Goal: Information Seeking & Learning: Check status

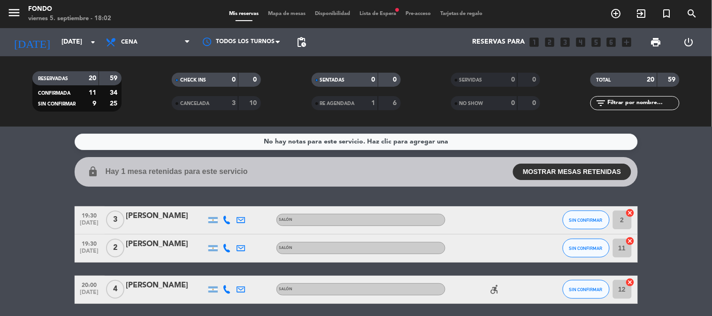
click at [12, 145] on service-notes "No hay notas para este servicio. Haz clic para agregar una" at bounding box center [356, 142] width 712 height 16
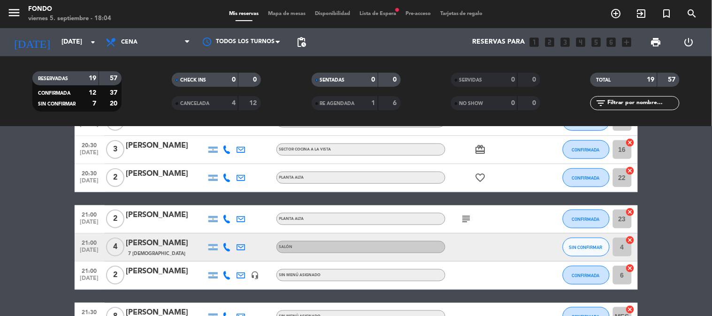
scroll to position [29, 0]
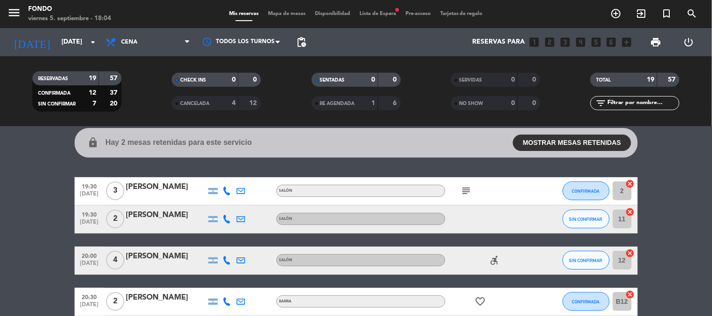
click at [466, 190] on icon "subject" at bounding box center [466, 190] width 11 height 11
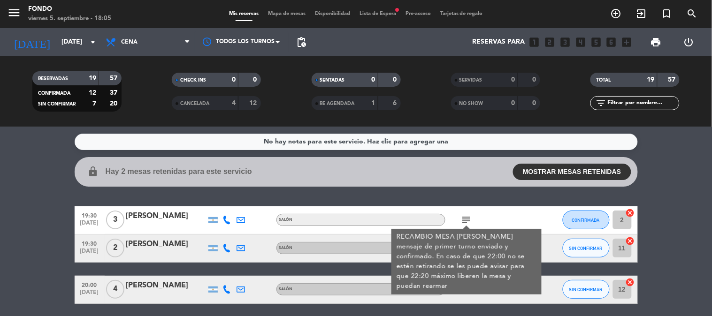
scroll to position [52, 0]
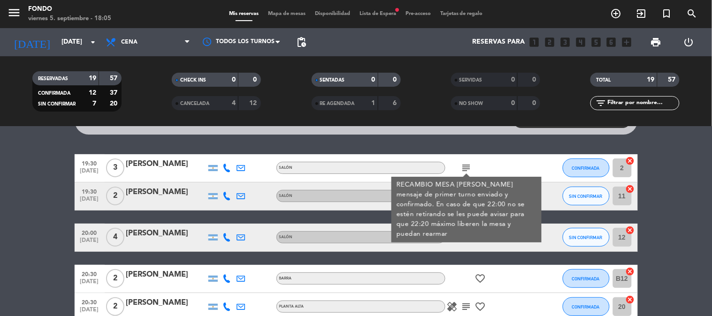
click at [541, 155] on div at bounding box center [542, 168] width 25 height 28
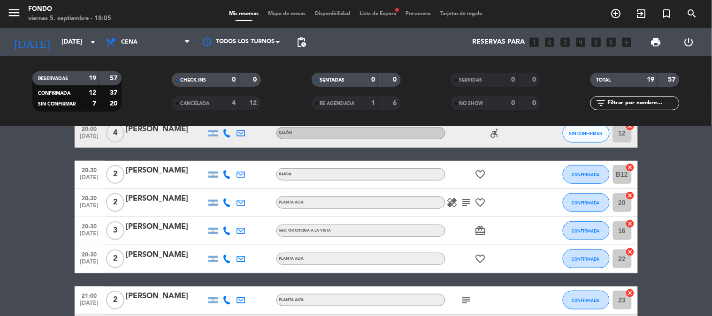
scroll to position [104, 0]
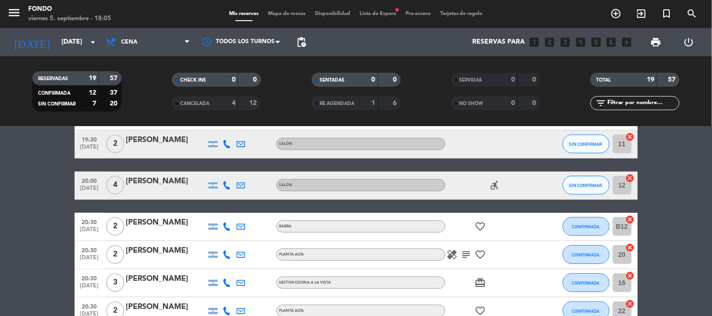
click at [496, 188] on icon "accessible_forward" at bounding box center [494, 185] width 11 height 11
click at [456, 255] on icon "healing" at bounding box center [452, 254] width 11 height 11
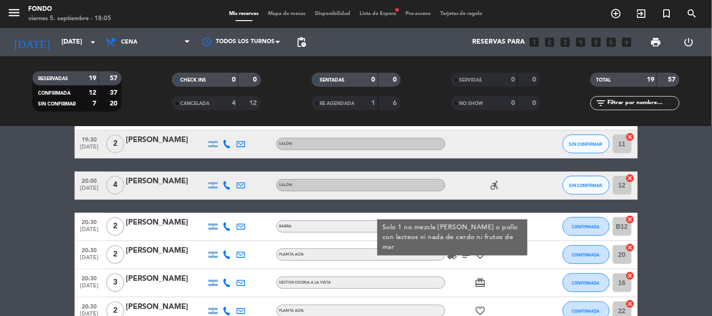
click at [464, 258] on icon "subject" at bounding box center [466, 254] width 11 height 11
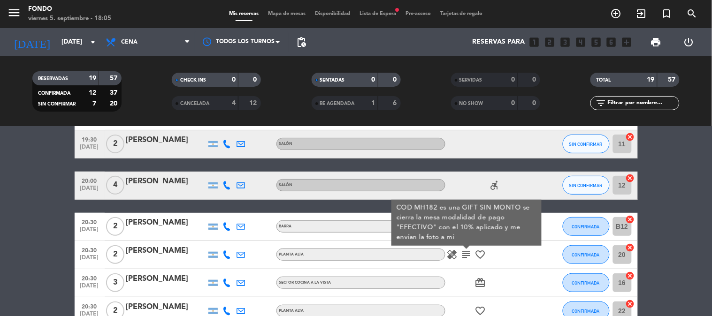
click at [480, 249] on icon "favorite_border" at bounding box center [480, 254] width 11 height 11
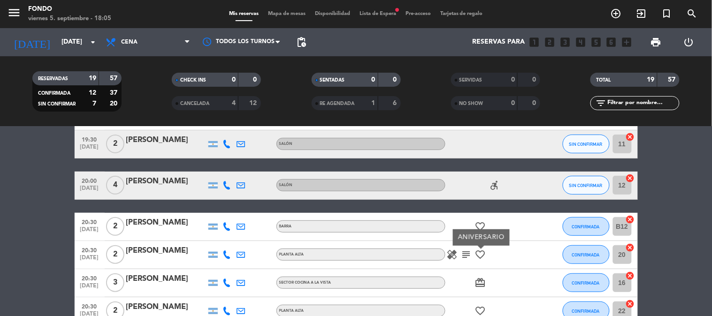
click at [454, 259] on icon "healing" at bounding box center [452, 254] width 11 height 11
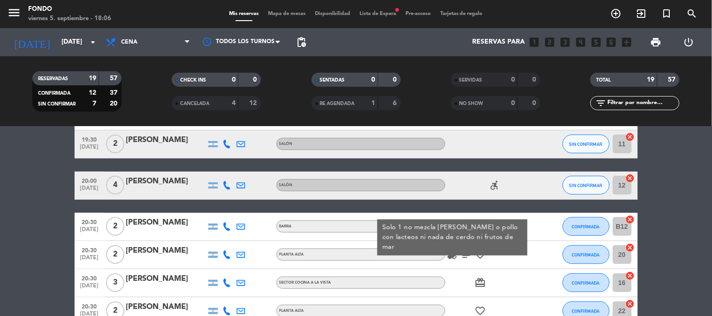
scroll to position [156, 0]
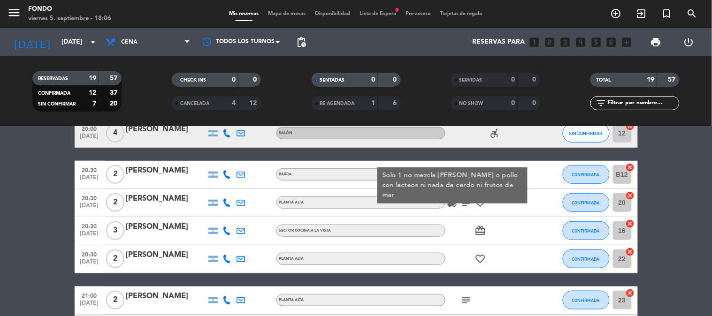
click at [482, 261] on icon "favorite_border" at bounding box center [480, 258] width 11 height 11
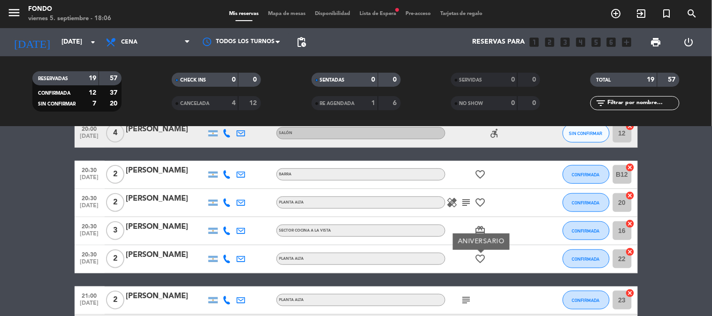
scroll to position [261, 0]
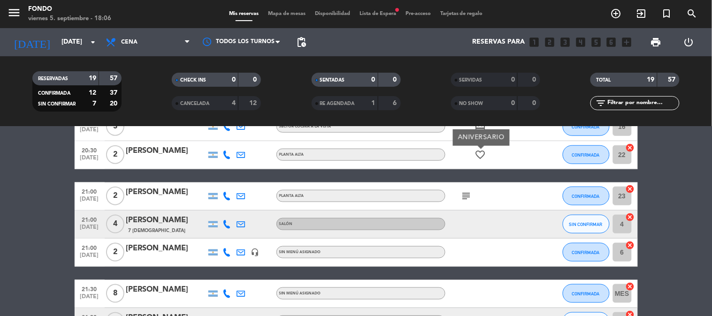
click at [465, 193] on icon "subject" at bounding box center [466, 196] width 11 height 11
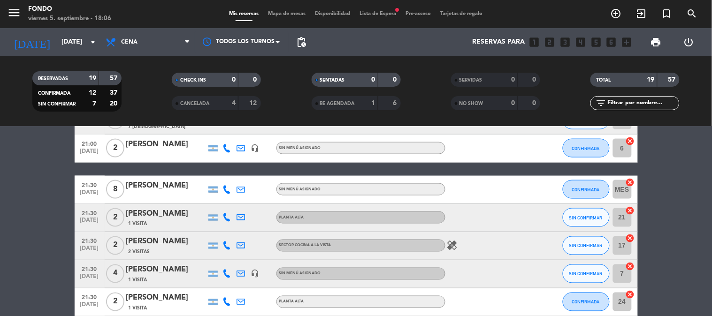
click at [452, 250] on icon "healing" at bounding box center [452, 245] width 11 height 11
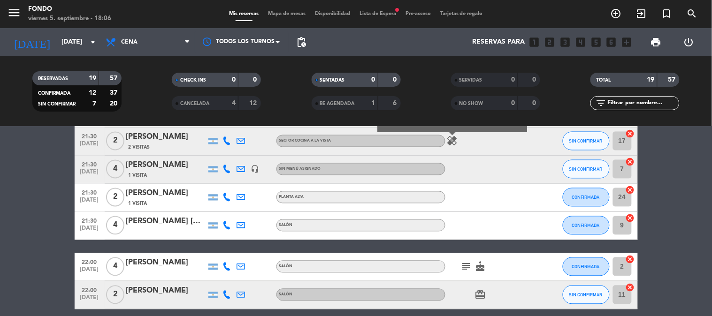
scroll to position [522, 0]
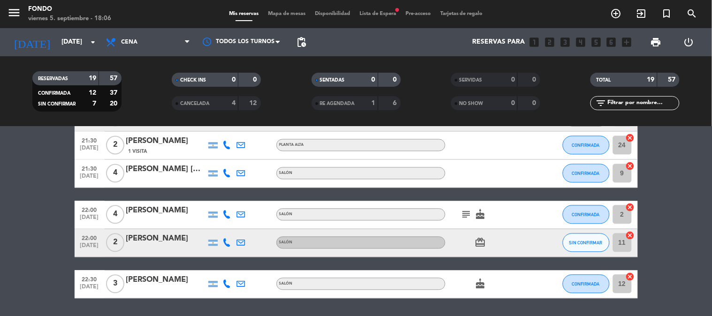
click at [466, 215] on icon "subject" at bounding box center [466, 214] width 11 height 11
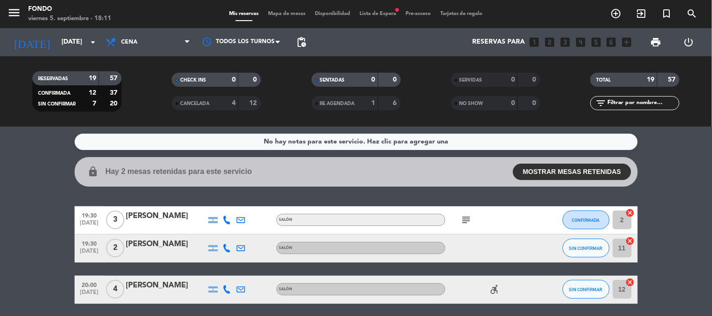
scroll to position [52, 0]
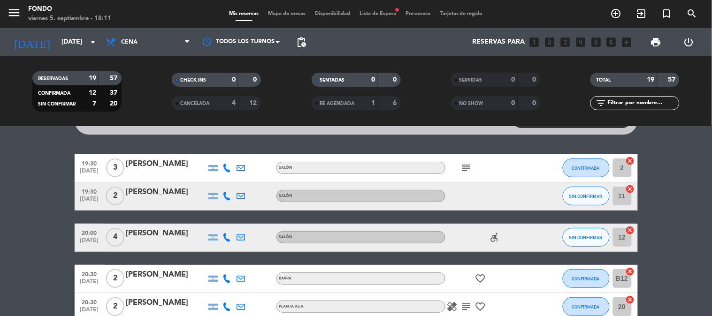
drag, startPoint x: 468, startPoint y: 174, endPoint x: 472, endPoint y: 170, distance: 5.7
click at [468, 173] on icon "subject" at bounding box center [466, 167] width 11 height 11
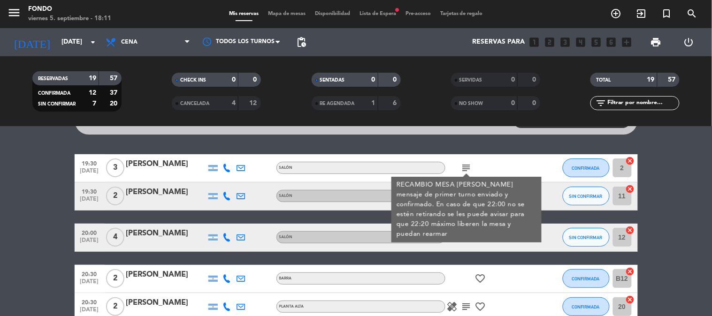
scroll to position [104, 0]
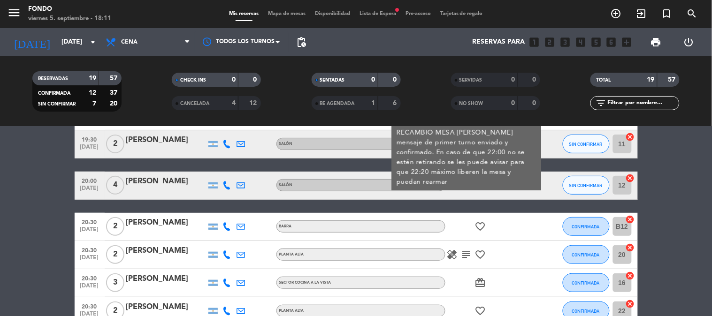
click at [452, 259] on icon "healing" at bounding box center [452, 254] width 11 height 11
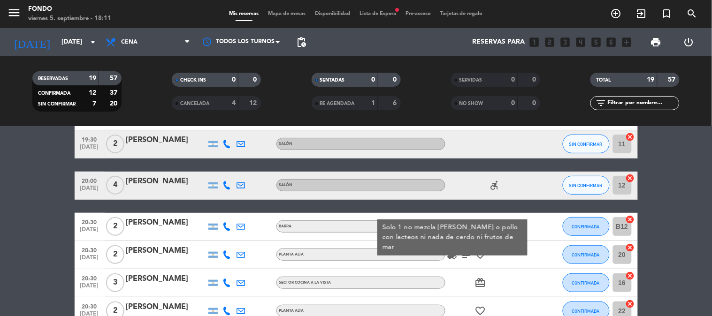
click at [465, 256] on icon "subject" at bounding box center [466, 254] width 11 height 11
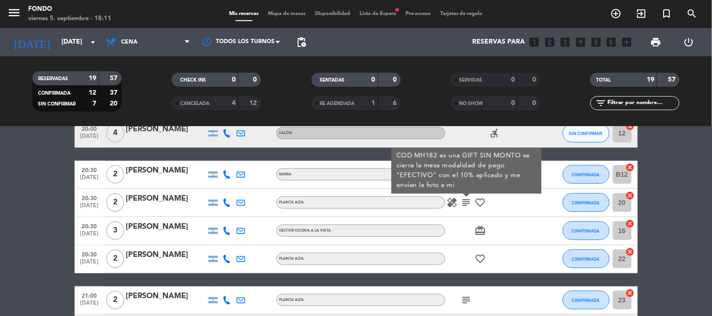
scroll to position [208, 0]
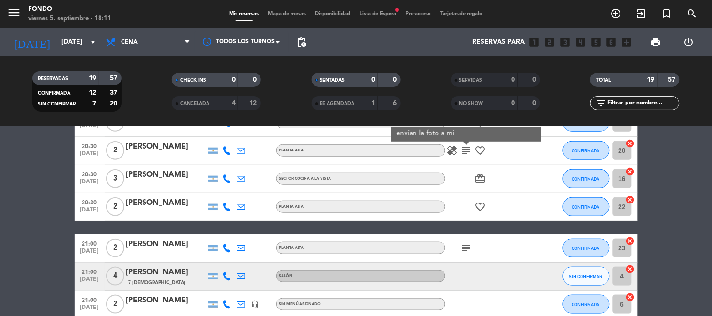
click at [468, 246] on icon "subject" at bounding box center [466, 248] width 11 height 11
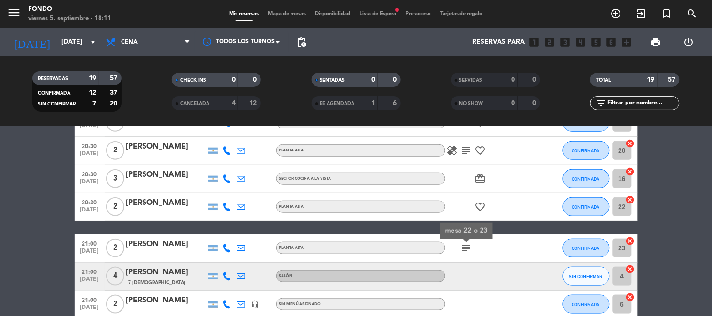
scroll to position [313, 0]
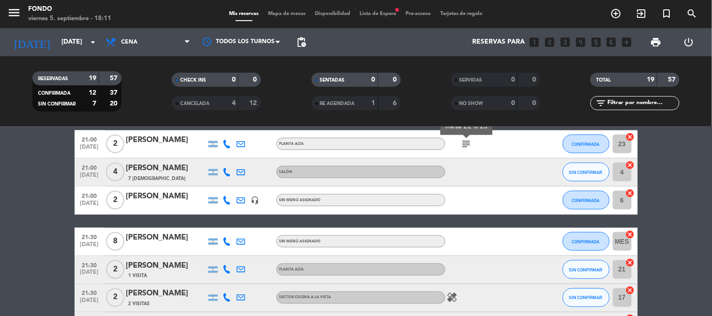
click at [449, 301] on icon "healing" at bounding box center [452, 297] width 11 height 11
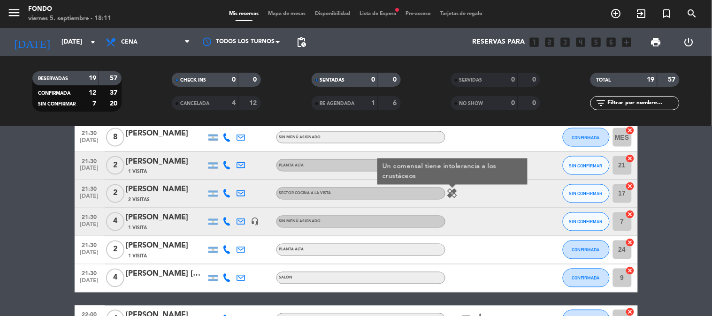
scroll to position [469, 0]
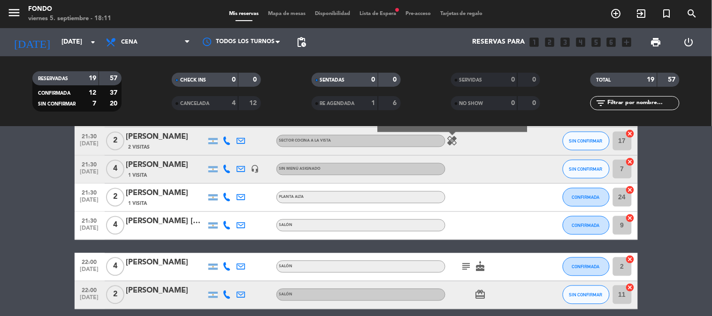
click at [468, 271] on icon "subject" at bounding box center [466, 266] width 11 height 11
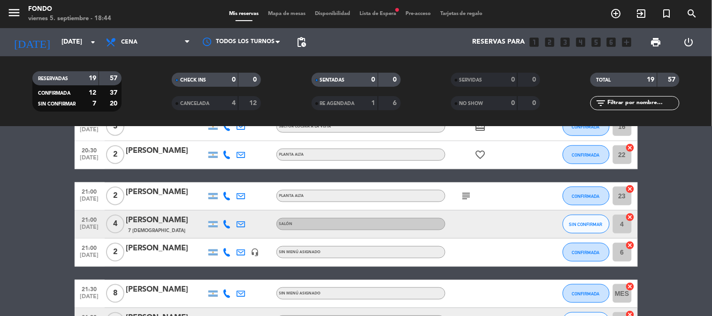
scroll to position [313, 0]
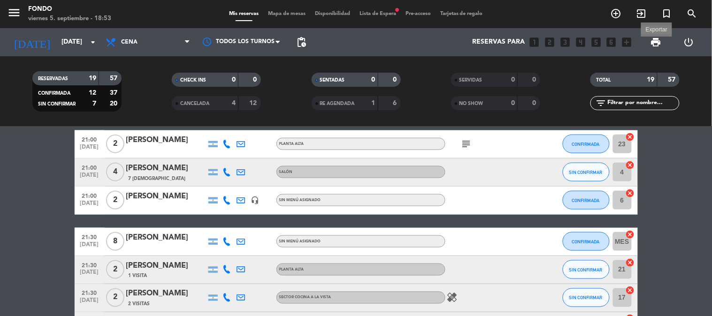
click at [660, 45] on span "print" at bounding box center [656, 42] width 11 height 11
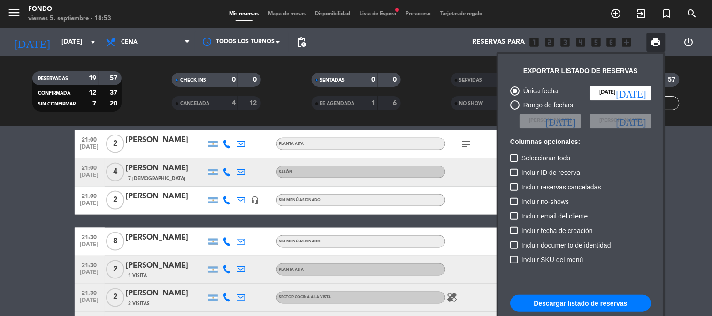
click at [593, 301] on button "Descargar listado de reservas" at bounding box center [581, 303] width 141 height 17
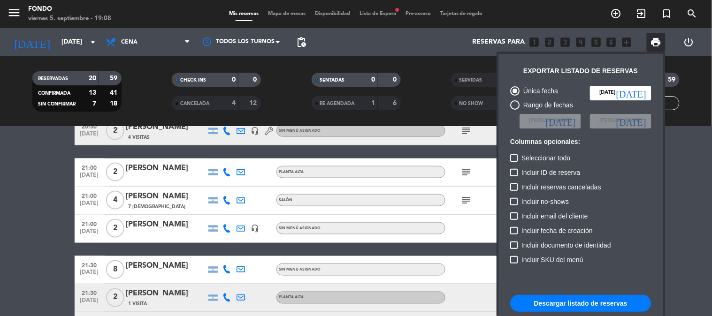
click at [0, 226] on div at bounding box center [356, 158] width 712 height 316
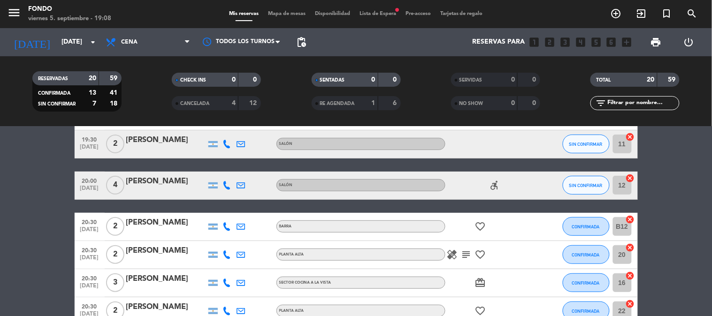
scroll to position [52, 0]
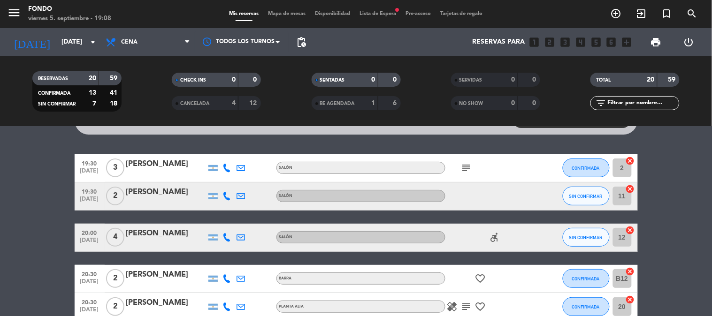
click at [490, 234] on icon "accessible_forward" at bounding box center [494, 237] width 11 height 11
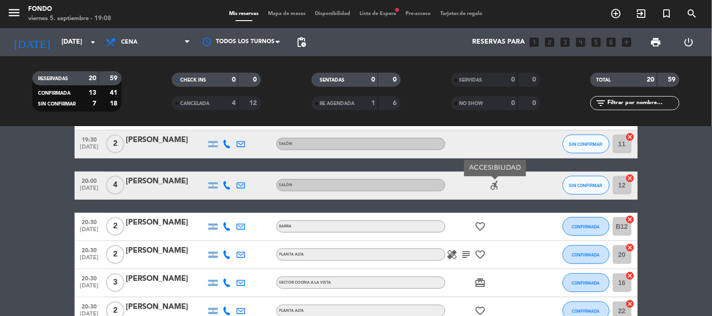
click at [463, 253] on icon "subject" at bounding box center [466, 254] width 11 height 11
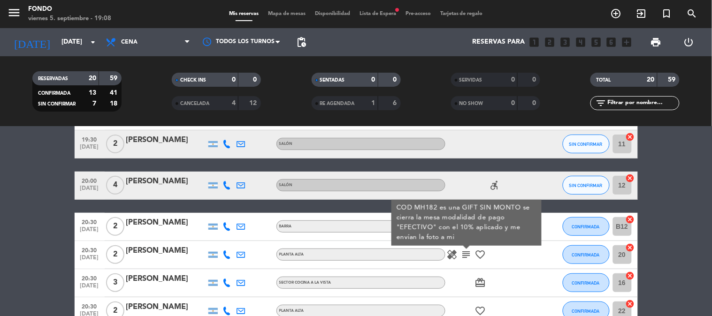
scroll to position [156, 0]
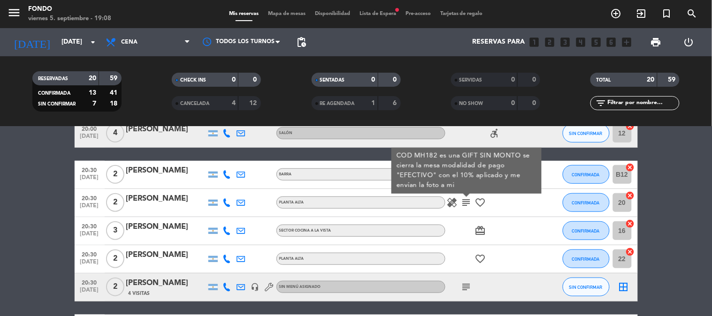
click at [465, 288] on icon "subject" at bounding box center [466, 287] width 11 height 11
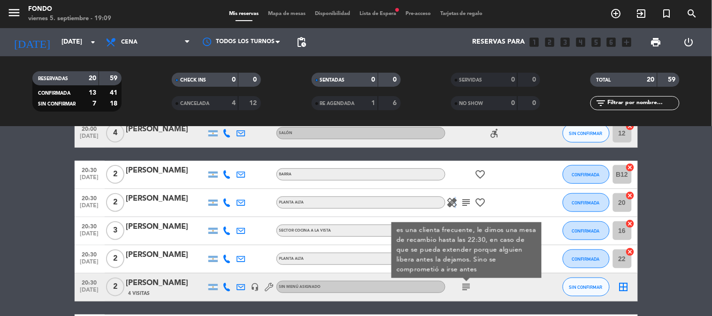
click at [454, 204] on icon "healing" at bounding box center [452, 202] width 11 height 11
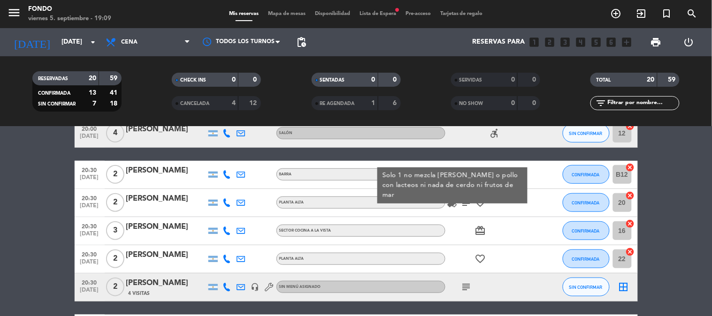
click at [467, 289] on icon "subject" at bounding box center [466, 287] width 11 height 11
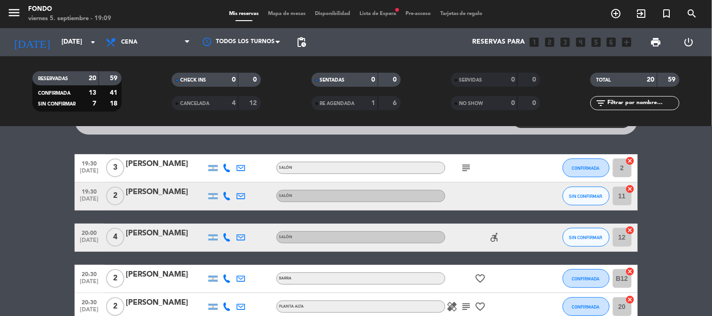
scroll to position [0, 0]
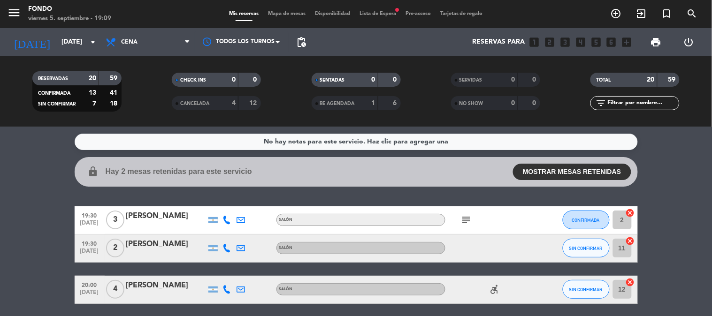
click at [467, 224] on icon "subject" at bounding box center [466, 220] width 11 height 11
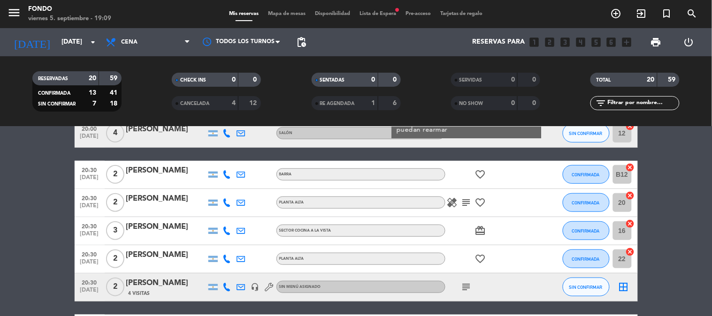
scroll to position [208, 0]
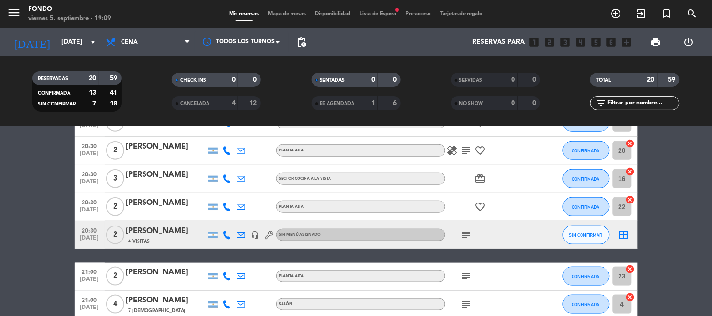
click at [473, 234] on span "subject" at bounding box center [467, 235] width 14 height 11
click at [463, 237] on icon "subject" at bounding box center [466, 235] width 11 height 11
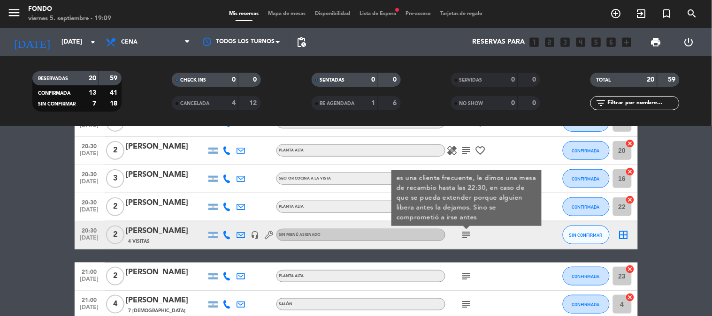
scroll to position [261, 0]
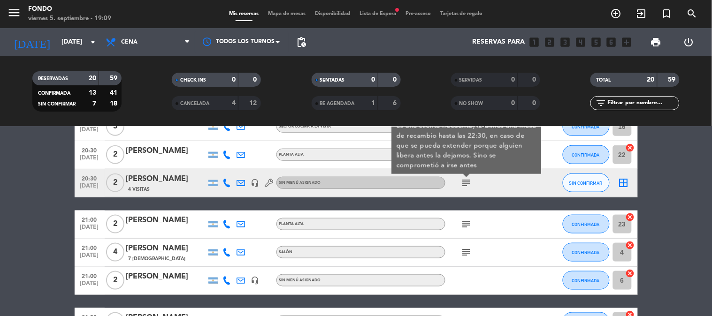
click at [467, 221] on icon "subject" at bounding box center [466, 224] width 11 height 11
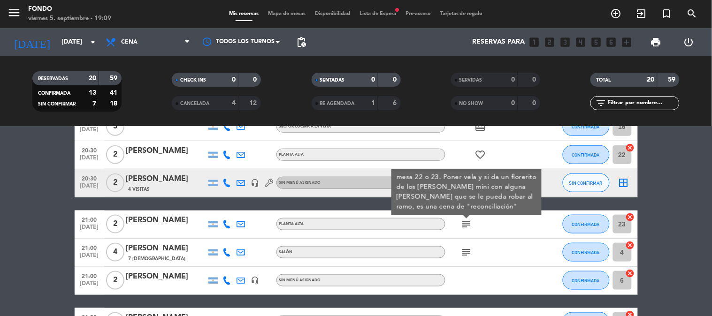
click at [468, 247] on icon "subject" at bounding box center [466, 252] width 11 height 11
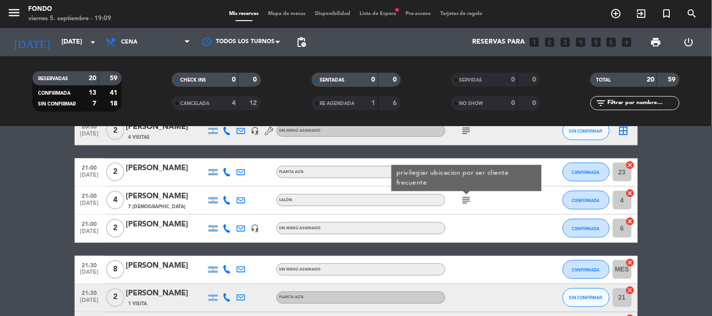
scroll to position [417, 0]
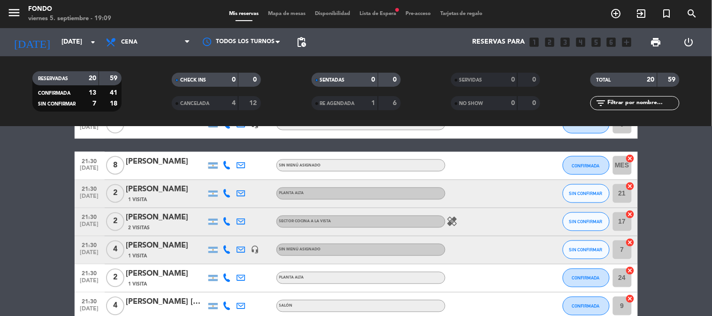
click at [453, 218] on icon "healing" at bounding box center [452, 221] width 11 height 11
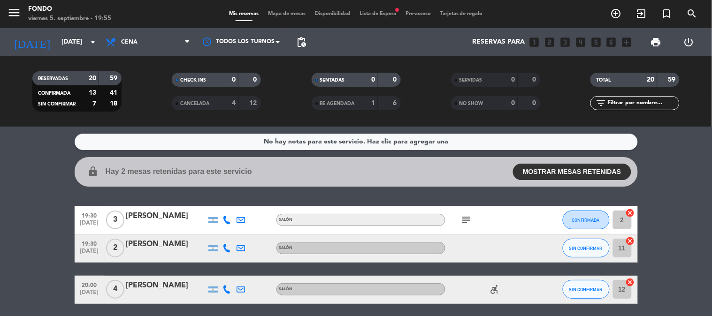
scroll to position [52, 0]
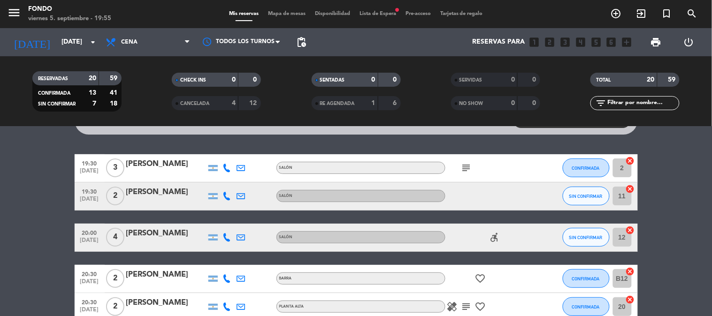
click at [468, 165] on icon "subject" at bounding box center [466, 167] width 11 height 11
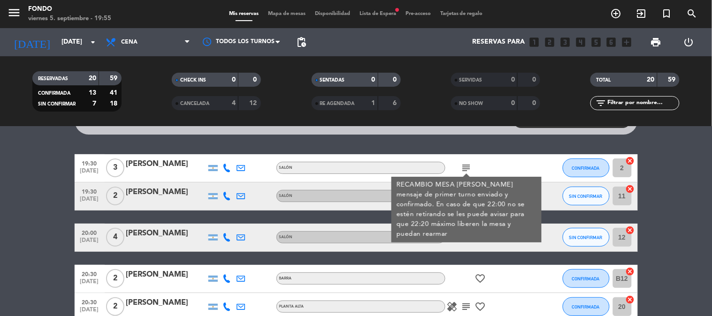
click at [456, 308] on icon "healing" at bounding box center [452, 306] width 11 height 11
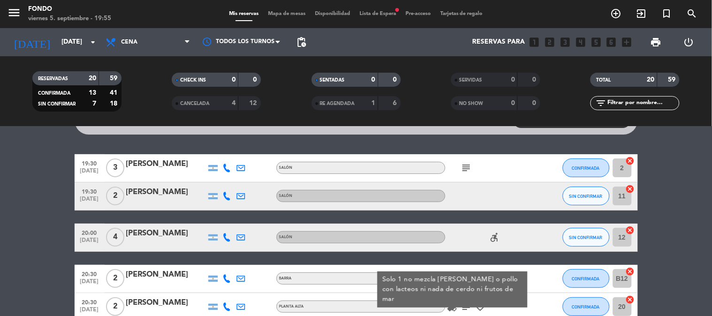
scroll to position [104, 0]
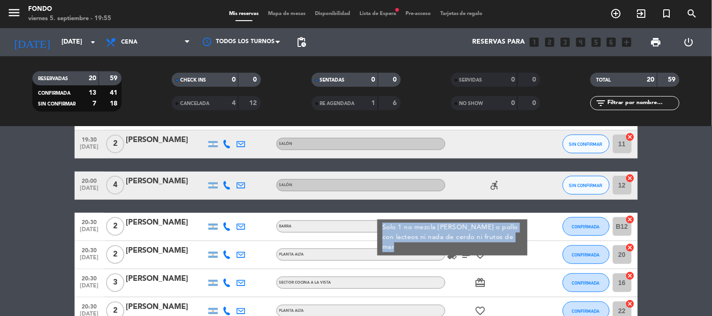
drag, startPoint x: 384, startPoint y: 225, endPoint x: 513, endPoint y: 237, distance: 129.6
click at [513, 237] on div "Solo 1 no mezcla [PERSON_NAME] o pollo con lacteos ni nada de cerdo ni frutos d…" at bounding box center [452, 238] width 150 height 36
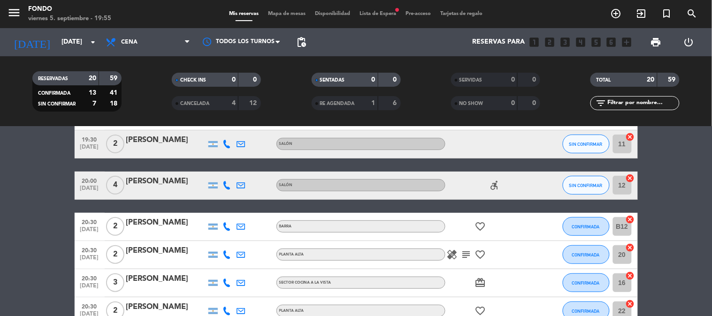
copy div "Solo 1 no mezcla [PERSON_NAME] o pollo con lacteos ni nada de cerdo ni frutos d…"
click at [456, 253] on icon "healing" at bounding box center [452, 254] width 11 height 11
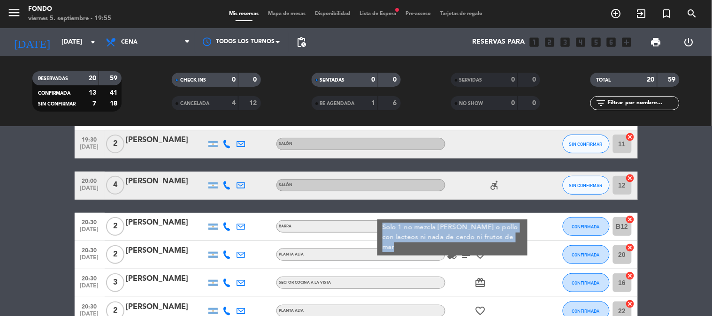
drag, startPoint x: 384, startPoint y: 227, endPoint x: 524, endPoint y: 235, distance: 140.6
click at [524, 235] on div "Solo 1 no mezcla [PERSON_NAME] o pollo con lacteos ni nada de cerdo ni frutos d…" at bounding box center [452, 238] width 150 height 36
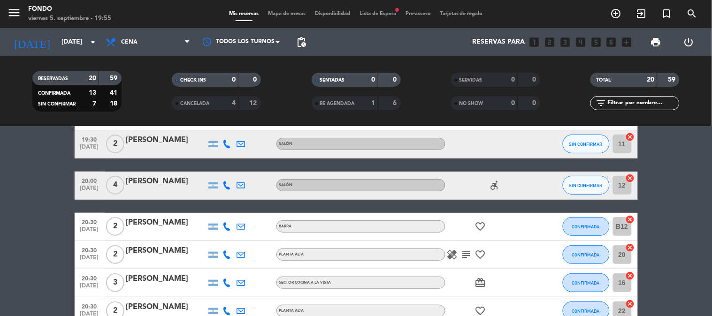
click at [451, 255] on icon "healing" at bounding box center [452, 254] width 11 height 11
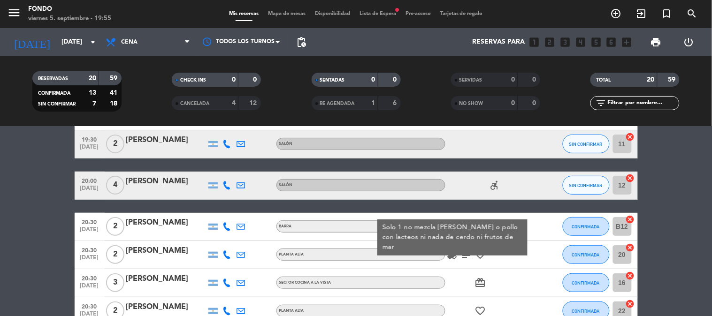
click at [467, 256] on icon "subject" at bounding box center [466, 254] width 11 height 11
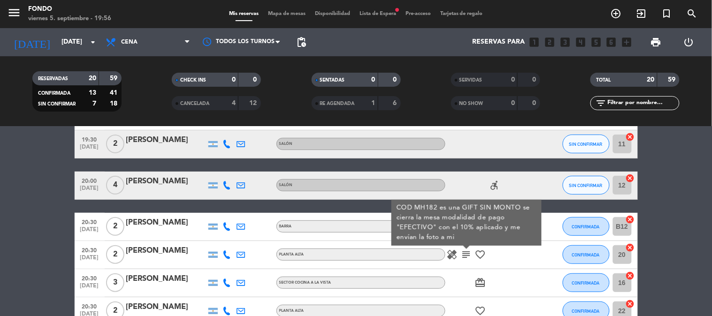
click at [458, 250] on icon "healing" at bounding box center [452, 254] width 11 height 11
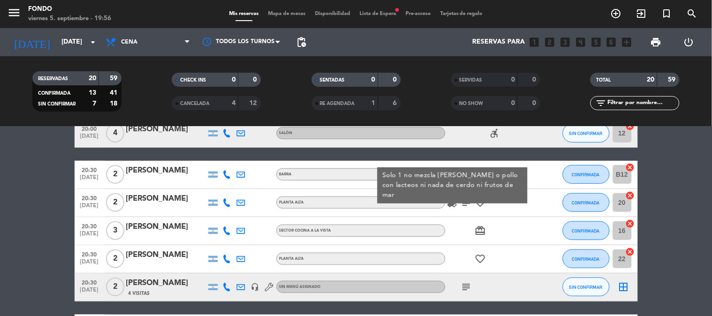
scroll to position [208, 0]
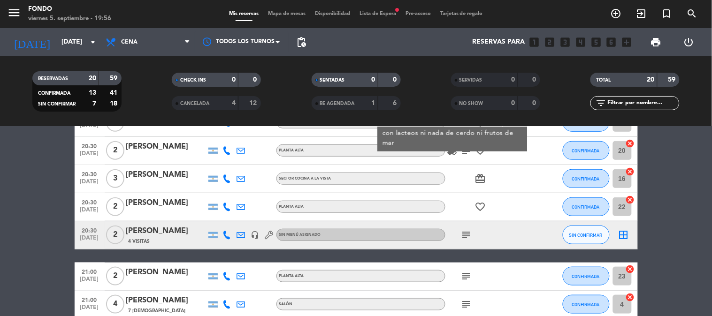
click at [466, 235] on icon "subject" at bounding box center [466, 235] width 11 height 11
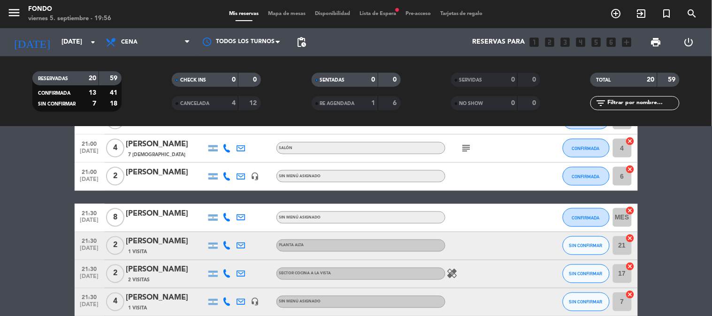
scroll to position [417, 0]
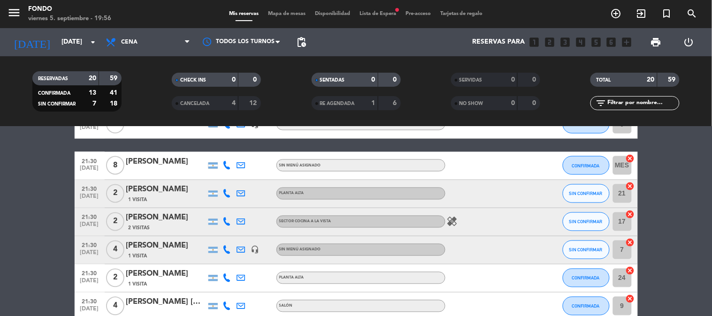
click at [456, 226] on icon "healing" at bounding box center [452, 221] width 11 height 11
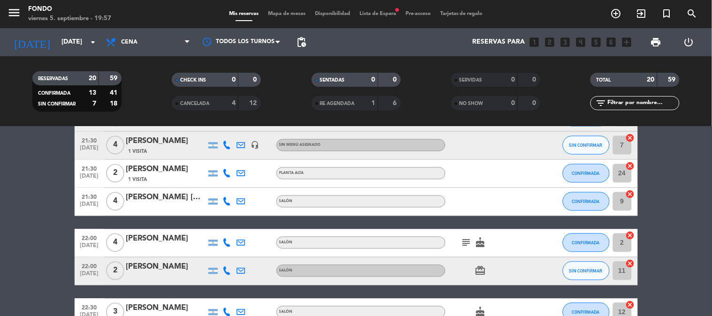
scroll to position [579, 0]
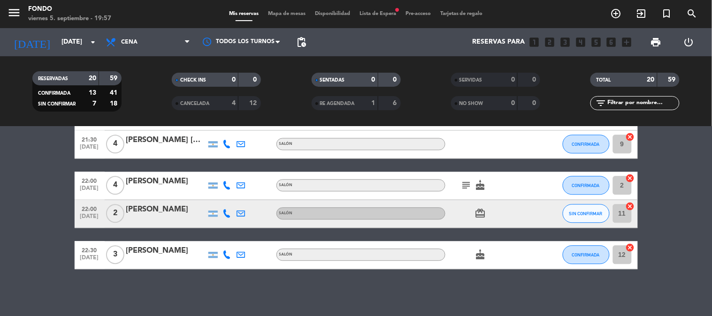
click at [470, 184] on icon "subject" at bounding box center [466, 185] width 11 height 11
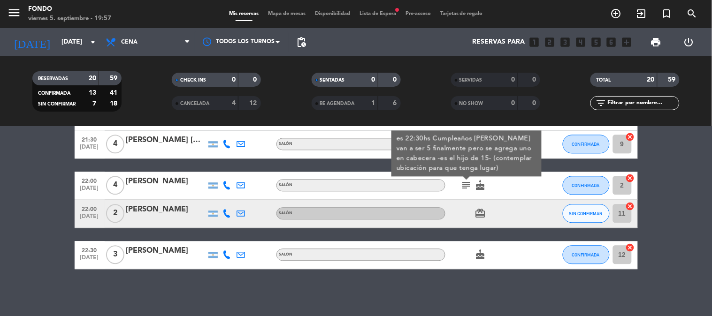
click at [481, 256] on icon "cake" at bounding box center [480, 255] width 11 height 11
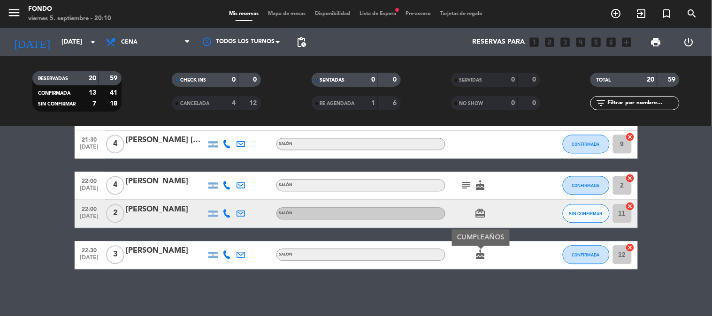
click at [464, 188] on icon "subject" at bounding box center [466, 185] width 11 height 11
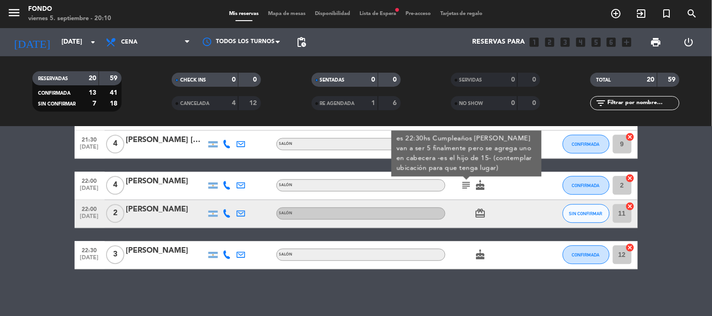
scroll to position [527, 0]
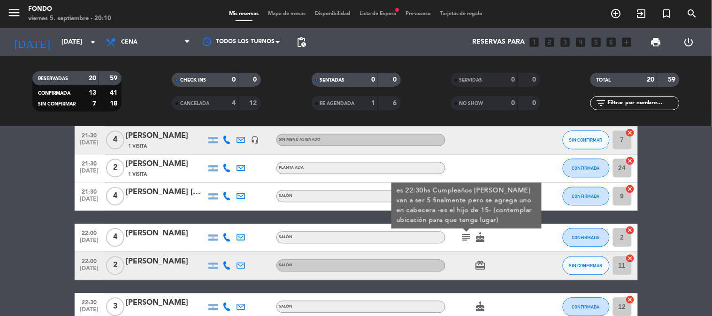
click at [462, 162] on div at bounding box center [487, 169] width 84 height 28
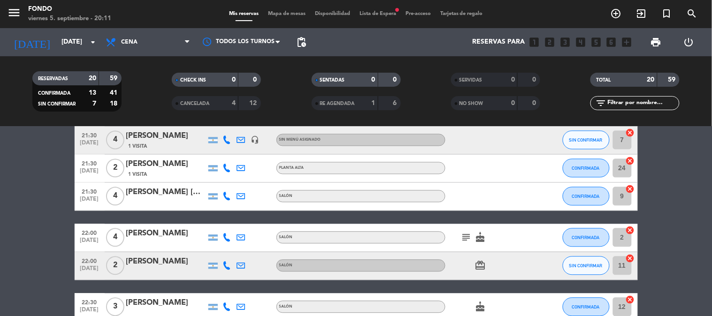
scroll to position [475, 0]
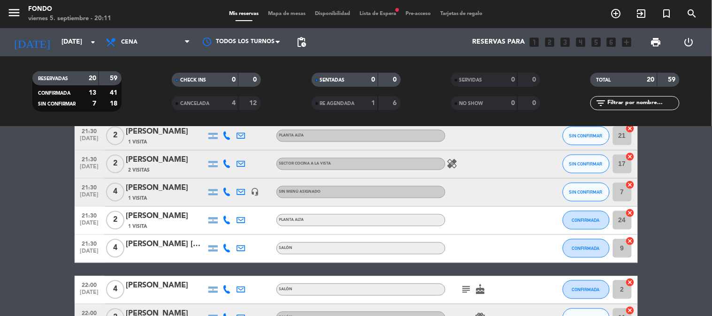
click at [451, 161] on icon "healing" at bounding box center [452, 164] width 11 height 11
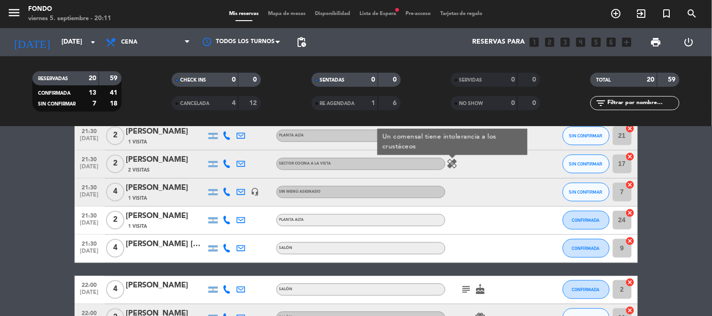
scroll to position [370, 0]
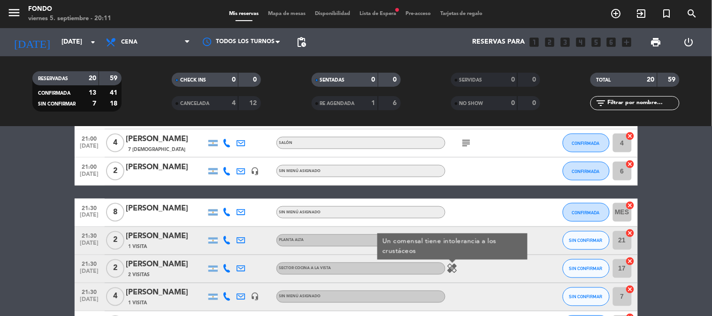
click at [472, 144] on span "subject" at bounding box center [467, 143] width 14 height 11
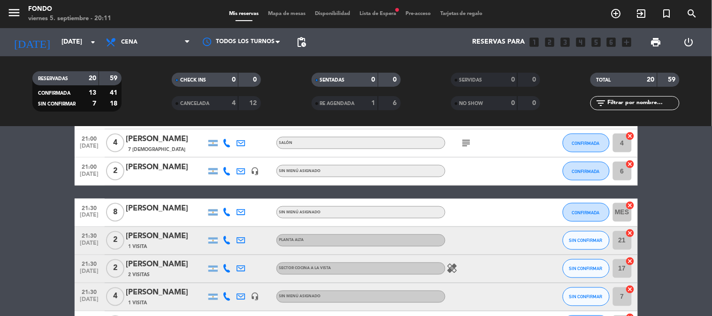
click at [467, 144] on icon "subject" at bounding box center [466, 143] width 11 height 11
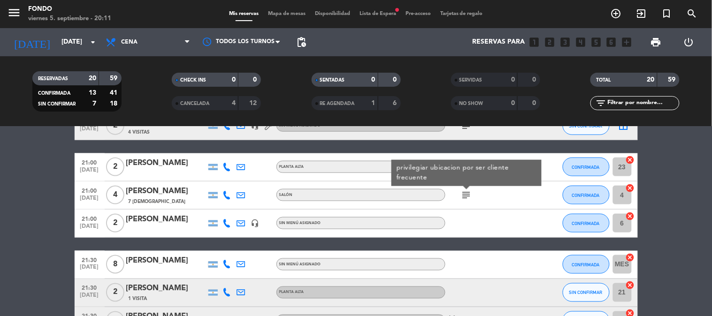
scroll to position [266, 0]
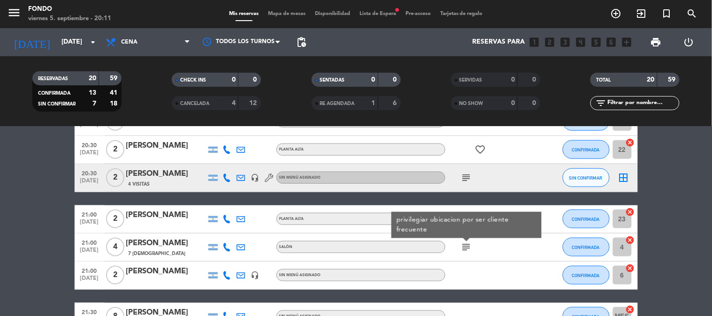
click at [471, 175] on icon "subject" at bounding box center [466, 177] width 11 height 11
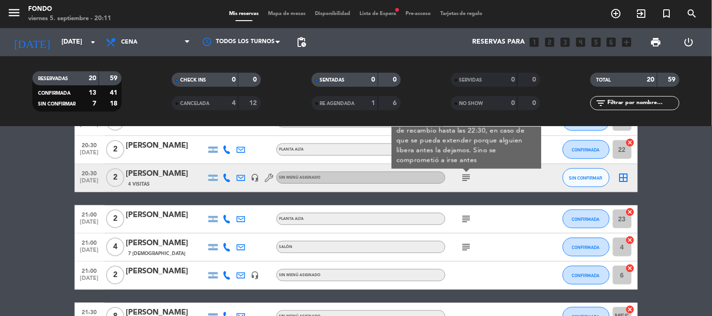
scroll to position [214, 0]
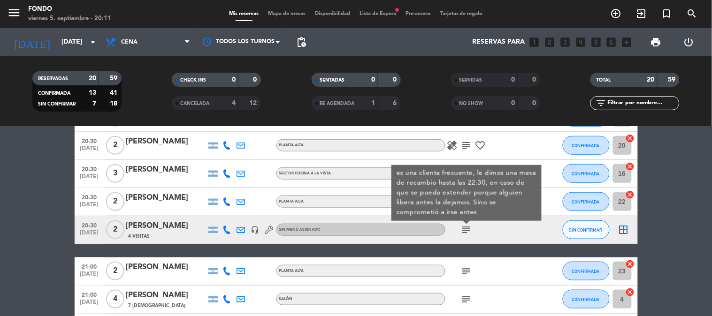
click at [520, 228] on div "subject es una clienta frecuente, le dimos una mesa de recambio hasta las 22:30…" at bounding box center [487, 230] width 84 height 28
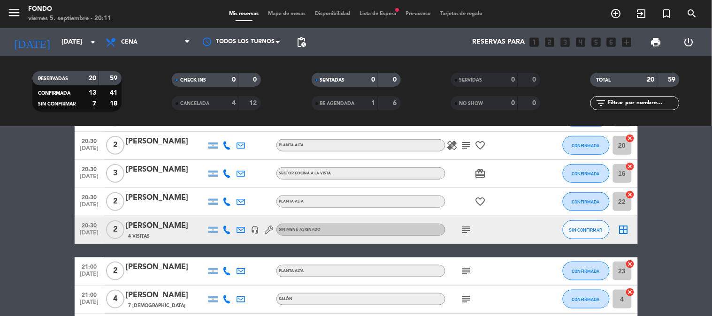
click at [477, 142] on icon "favorite_border" at bounding box center [480, 145] width 11 height 11
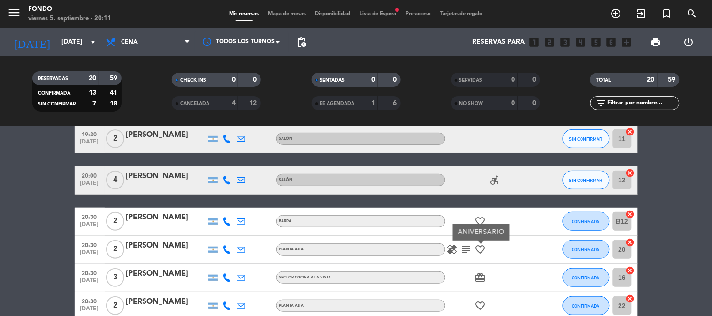
scroll to position [57, 0]
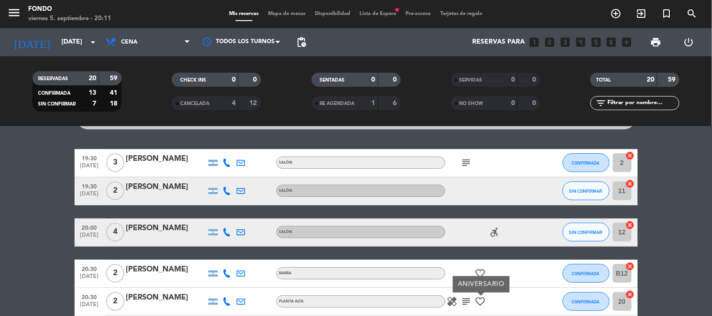
click at [466, 166] on icon "subject" at bounding box center [466, 162] width 11 height 11
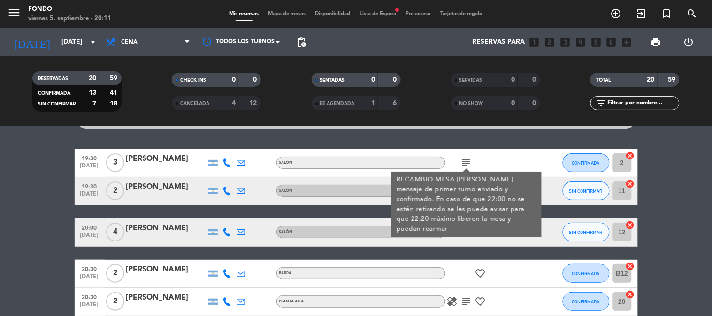
click at [489, 159] on div "subject RECAMBIO MESA [PERSON_NAME] mensaje de primer turno enviado y confirmad…" at bounding box center [487, 163] width 84 height 28
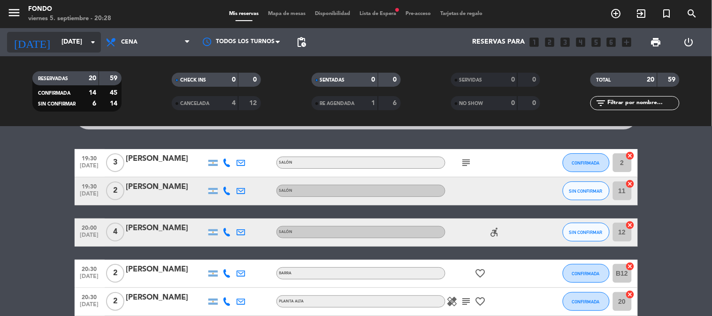
click at [91, 45] on icon "arrow_drop_down" at bounding box center [92, 42] width 11 height 11
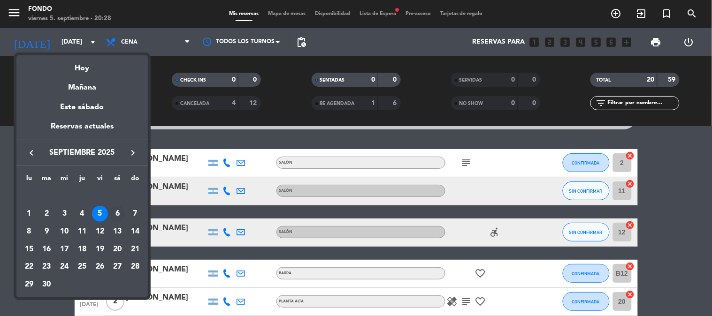
click at [118, 209] on div "6" at bounding box center [117, 214] width 16 height 16
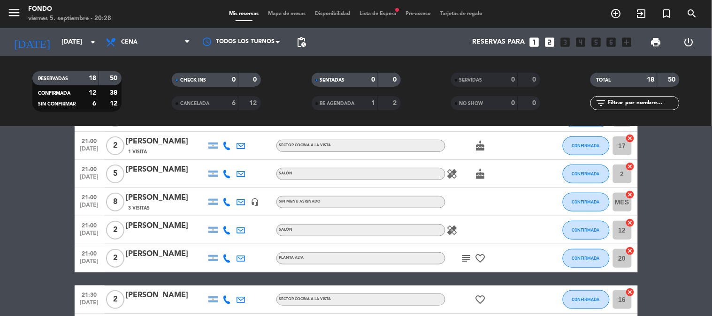
scroll to position [0, 0]
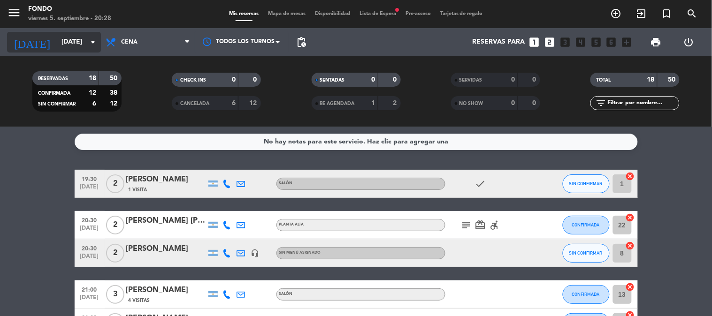
click at [86, 46] on input "[DATE]" at bounding box center [101, 42] width 89 height 17
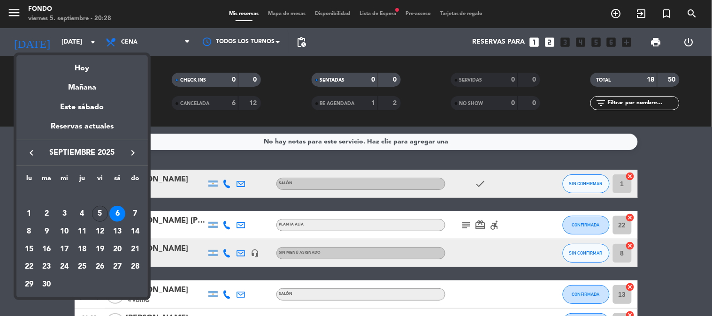
click at [102, 210] on div "5" at bounding box center [100, 214] width 16 height 16
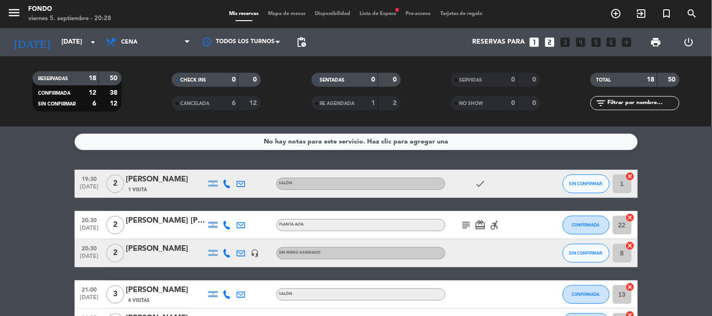
type input "[DATE]"
